Goal: Information Seeking & Learning: Check status

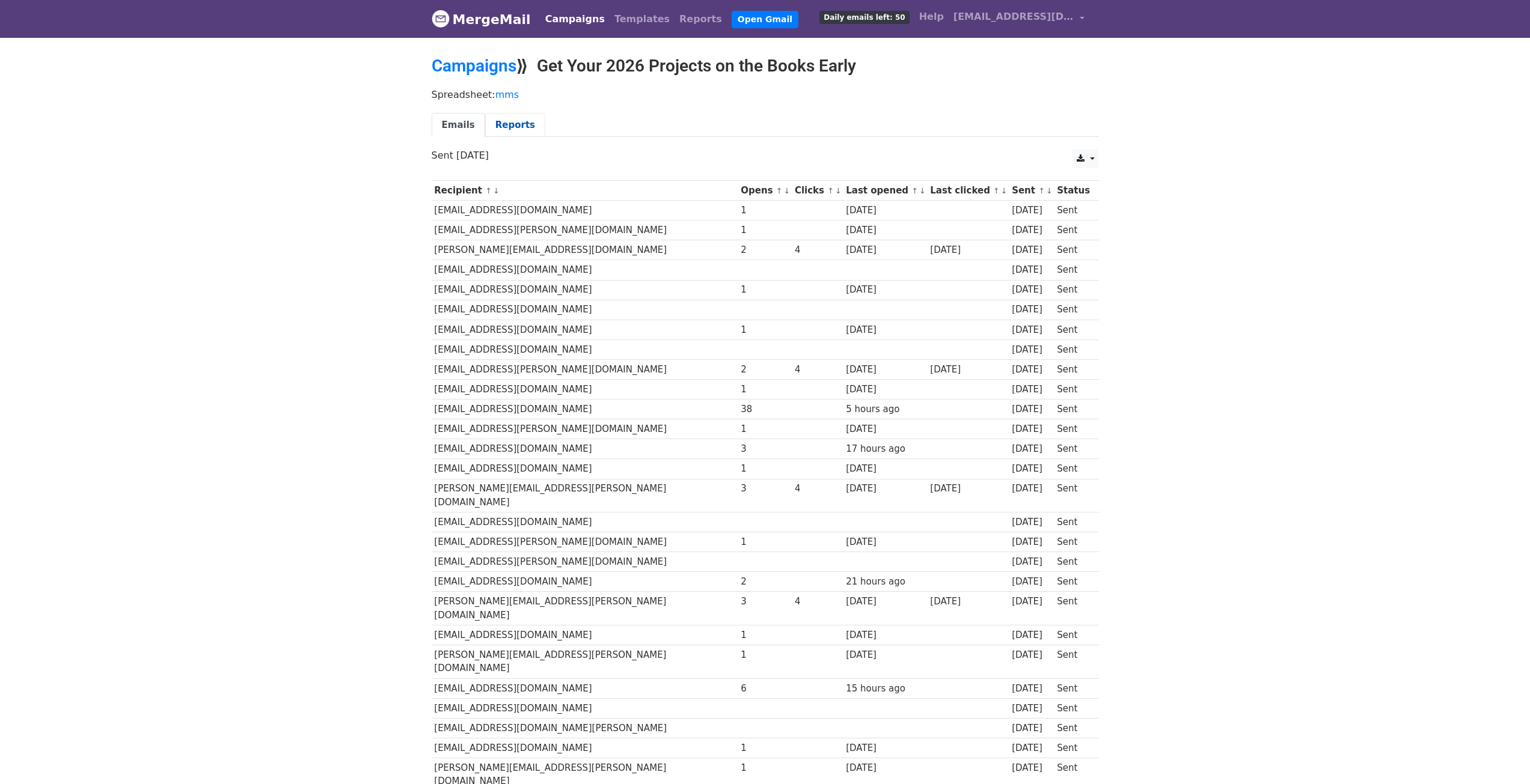
click at [498, 124] on link "Reports" at bounding box center [515, 125] width 60 height 24
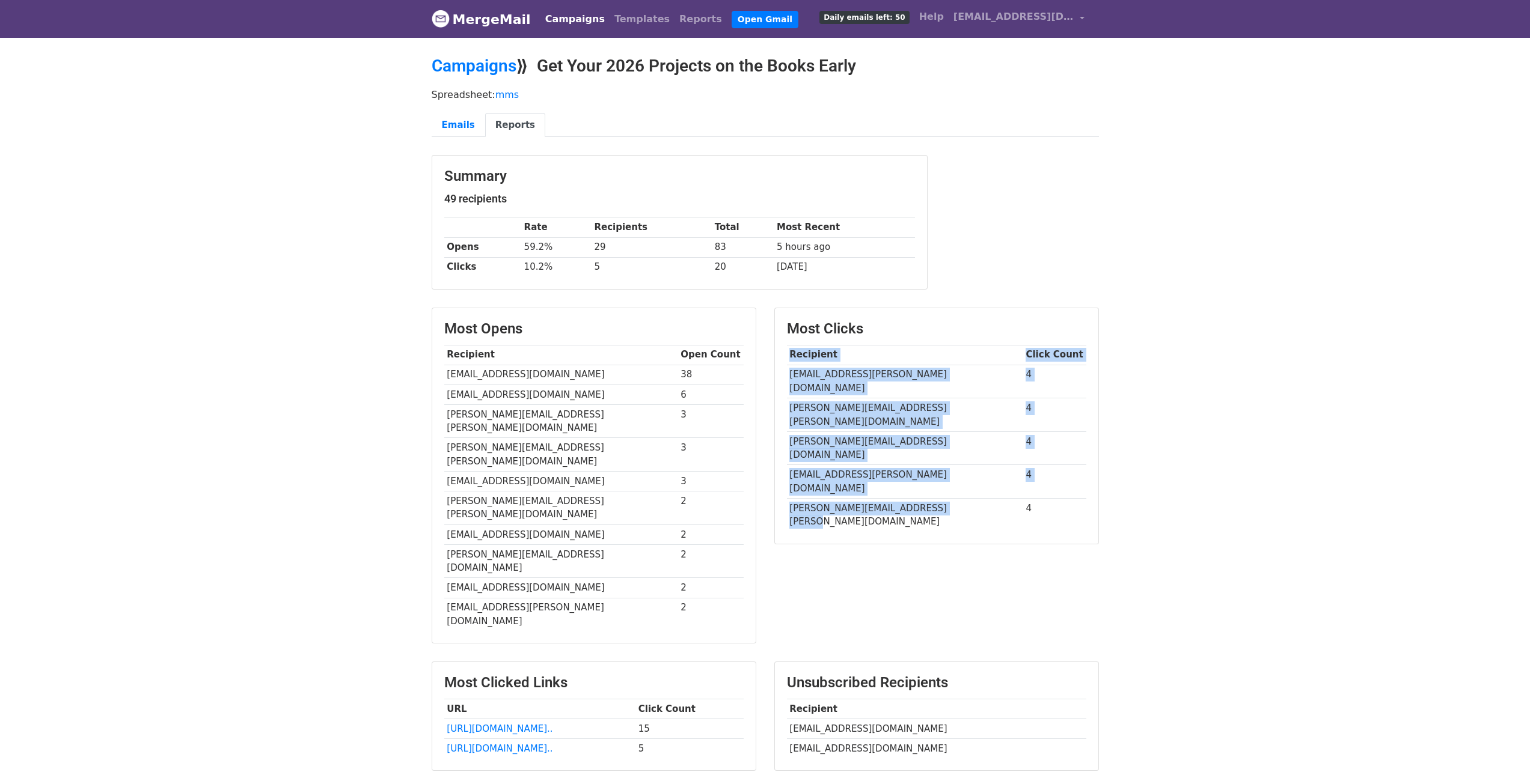
drag, startPoint x: 943, startPoint y: 457, endPoint x: 786, endPoint y: 360, distance: 184.5
click at [786, 360] on div "Most Clicks Recipient Click Count Amber.oneil@landmarkproperties.com 4 ashley.w…" at bounding box center [936, 426] width 323 height 236
click at [922, 509] on div "Most Clicks Recipient Click Count Amber.oneil@landmarkproperties.com 4 ashley.w…" at bounding box center [936, 482] width 343 height 348
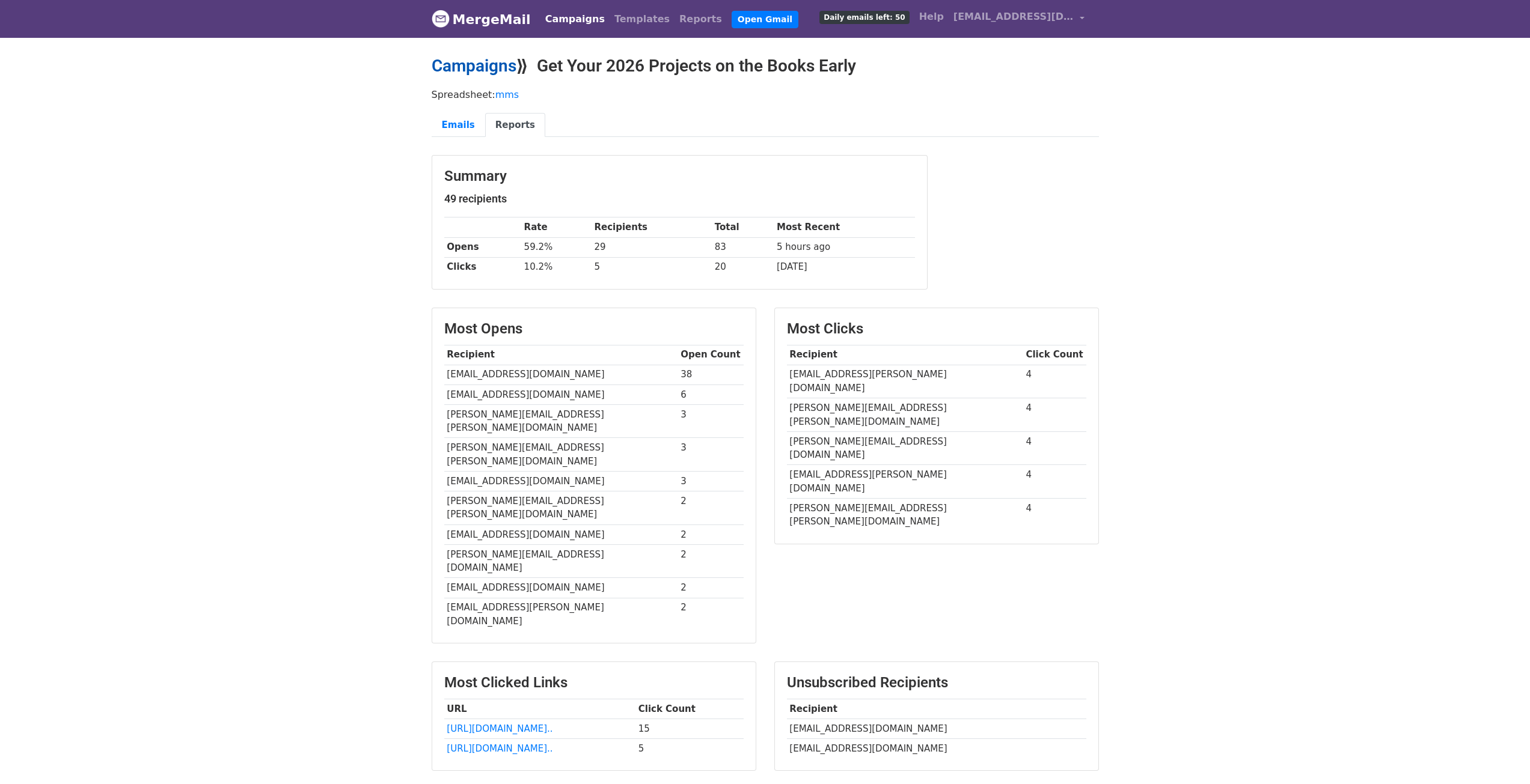
click at [503, 69] on link "Campaigns" at bounding box center [474, 65] width 85 height 20
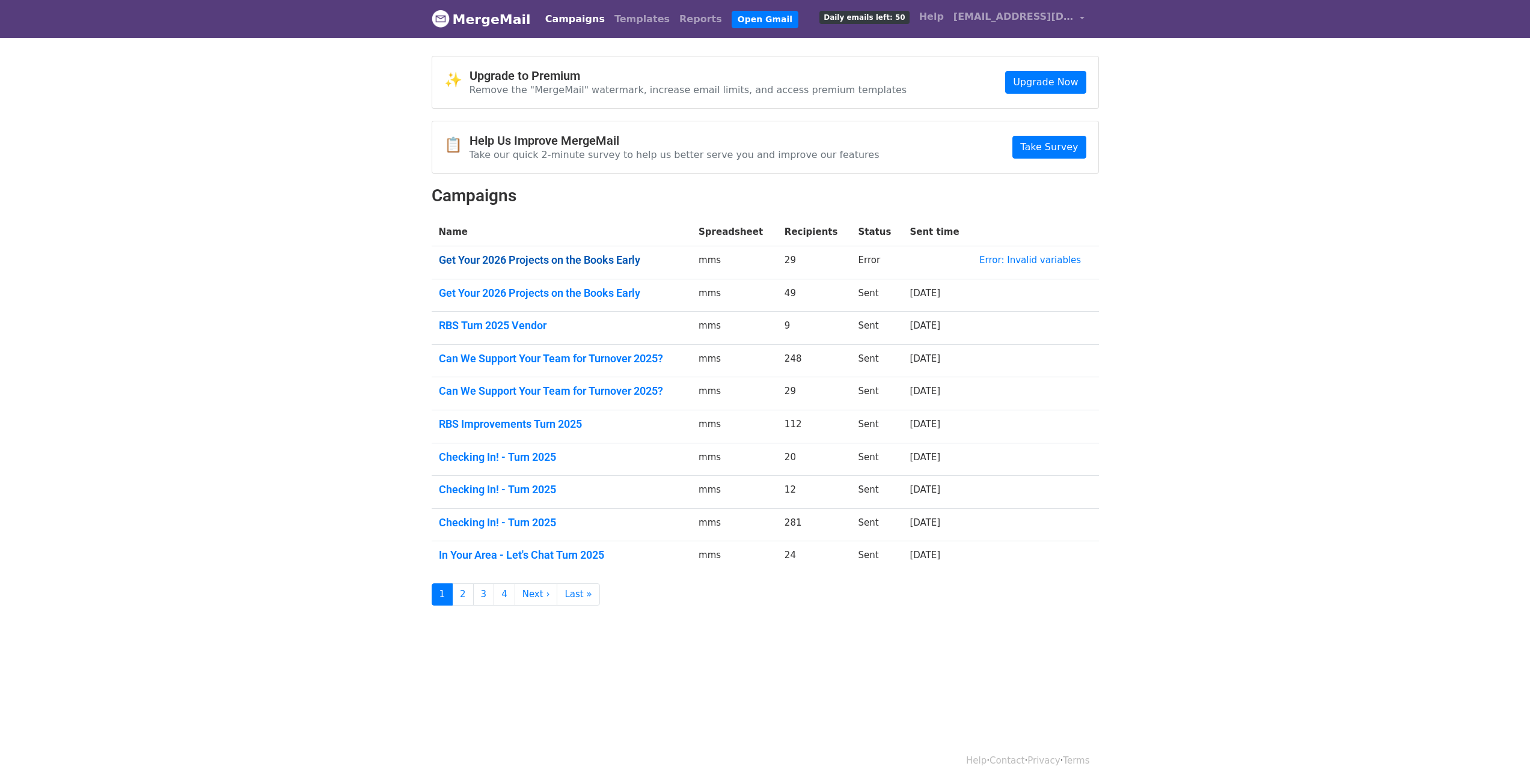
click at [608, 261] on link "Get Your 2026 Projects on the Books Early" at bounding box center [562, 260] width 246 height 13
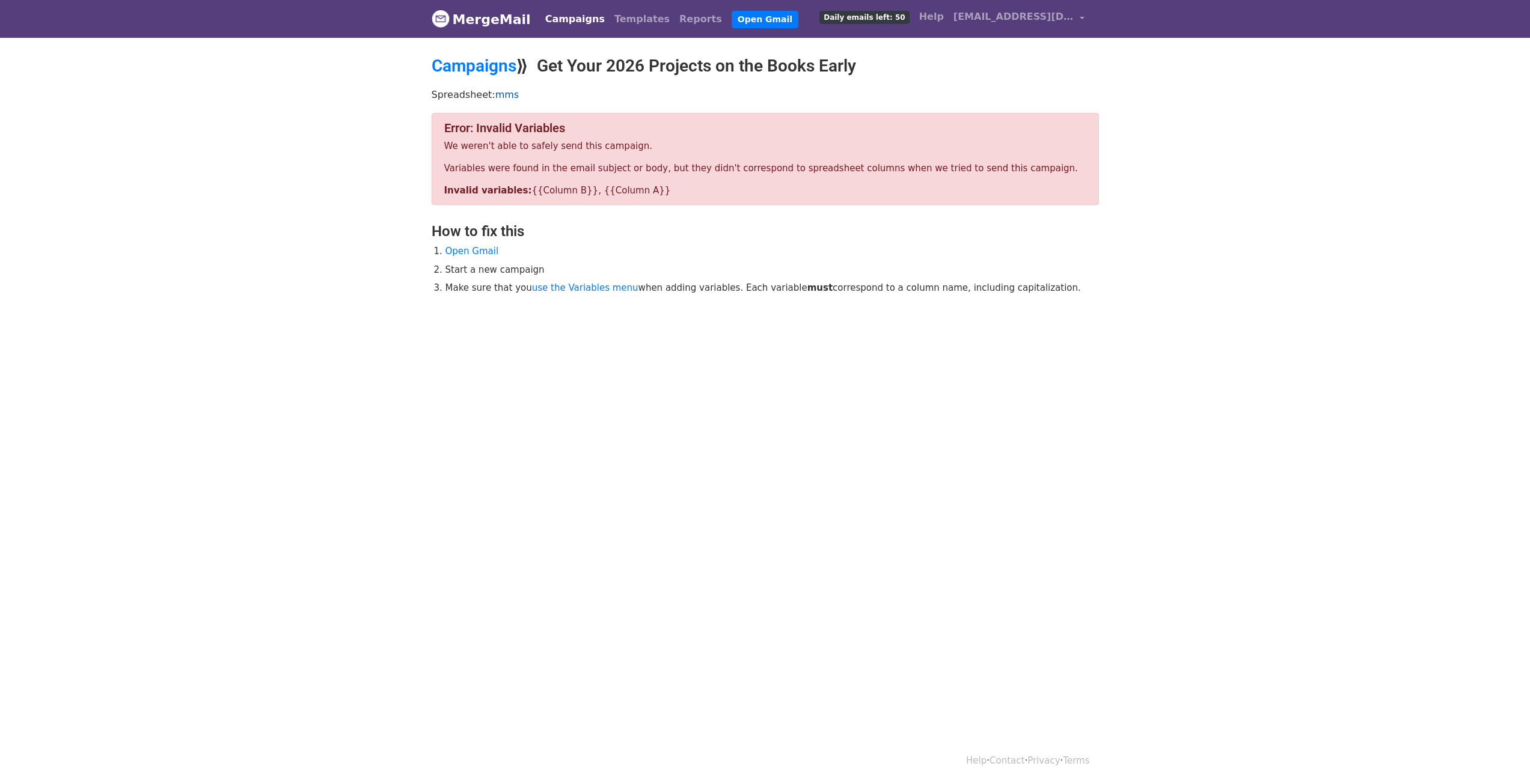
click at [499, 96] on link "mms" at bounding box center [507, 95] width 24 height 11
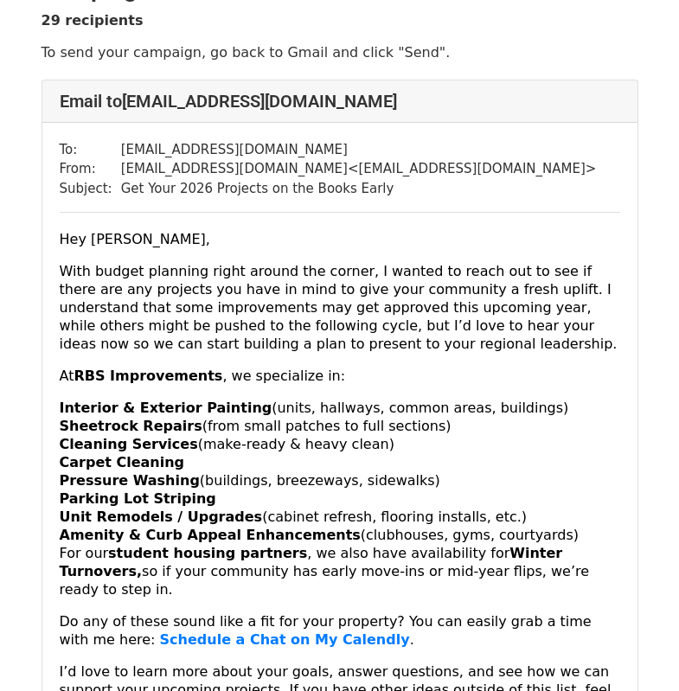
scroll to position [173, 0]
